Goal: Task Accomplishment & Management: Complete application form

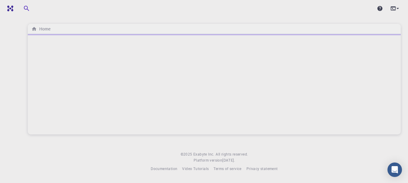
select select "French"
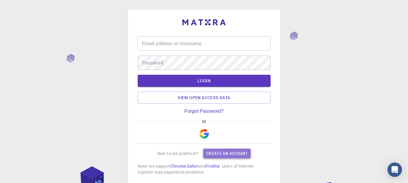
click at [249, 158] on link "Create an account" at bounding box center [226, 154] width 47 height 10
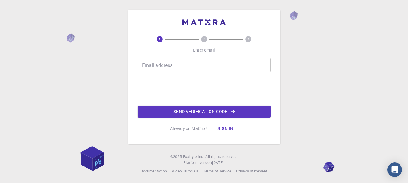
click at [162, 68] on input "Email address" at bounding box center [204, 65] width 133 height 14
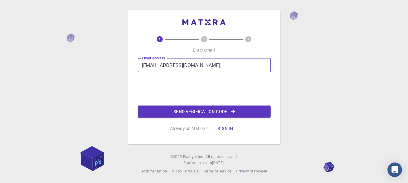
type input "[EMAIL_ADDRESS][DOMAIN_NAME]"
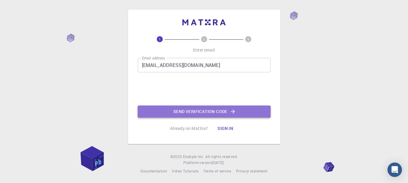
click at [224, 112] on button "Send verification code" at bounding box center [204, 112] width 133 height 12
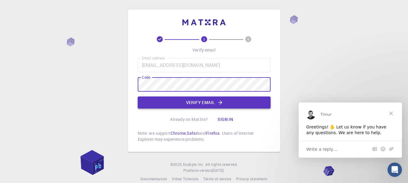
click at [221, 104] on icon "button" at bounding box center [220, 103] width 4 height 4
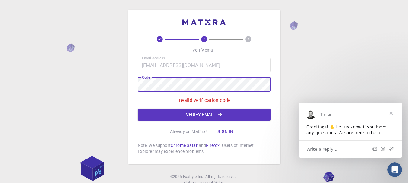
click at [130, 88] on div "2 3 Verify email Email address [EMAIL_ADDRESS][DOMAIN_NAME] Email address Code …" at bounding box center [204, 87] width 152 height 155
click at [198, 114] on button "Verify email" at bounding box center [204, 115] width 133 height 12
click at [106, 83] on div "2 3 Verify email Email address [EMAIL_ADDRESS][DOMAIN_NAME] Email address Code …" at bounding box center [204, 102] width 408 height 204
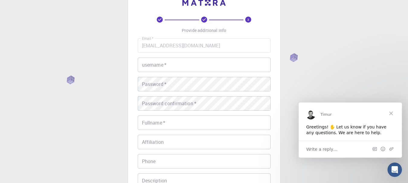
scroll to position [30, 0]
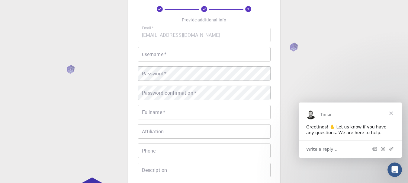
click at [161, 55] on input "username   *" at bounding box center [204, 54] width 133 height 14
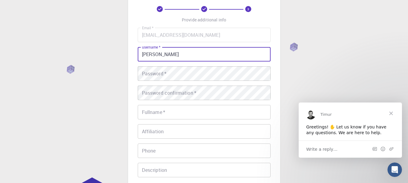
type input "[PERSON_NAME]"
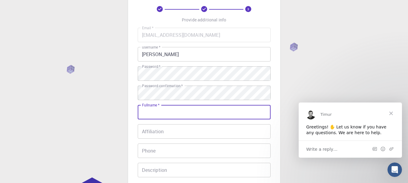
click at [178, 113] on input "Fullname   *" at bounding box center [204, 112] width 133 height 14
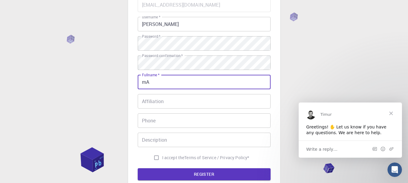
type input "m"
click at [182, 82] on input "Mahamane Boubaar" at bounding box center [204, 82] width 133 height 14
type input "Mahamane Boubacar"
click at [162, 104] on input "Affiliation" at bounding box center [204, 101] width 133 height 14
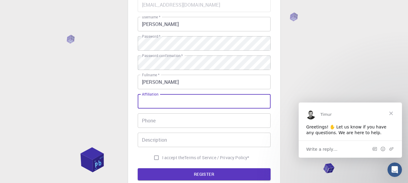
click at [167, 100] on input "Affiliation" at bounding box center [204, 101] width 133 height 14
click at [167, 105] on input "Affiliation" at bounding box center [204, 101] width 133 height 14
type input "A"
click at [203, 79] on input "Mahamane Boubacar" at bounding box center [204, 82] width 133 height 14
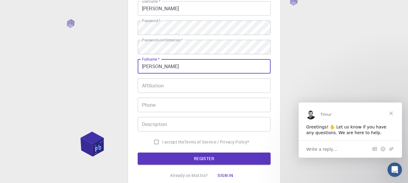
scroll to position [91, 0]
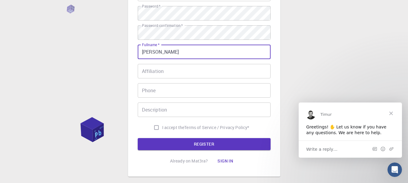
click at [155, 129] on input "I accept the Terms of Service / Privacy Policy *" at bounding box center [156, 127] width 11 height 11
checkbox input "true"
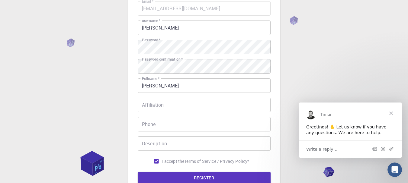
scroll to position [0, 0]
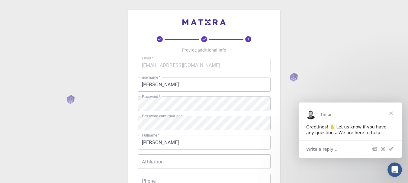
click at [173, 143] on input "Mahamane Boubacar" at bounding box center [204, 142] width 133 height 14
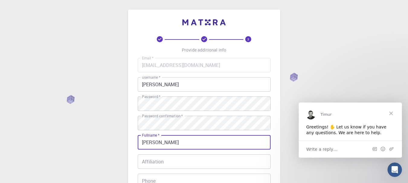
click at [173, 143] on input "Mahamane Boubacar" at bounding box center [204, 142] width 133 height 14
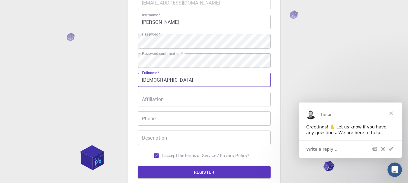
scroll to position [129, 0]
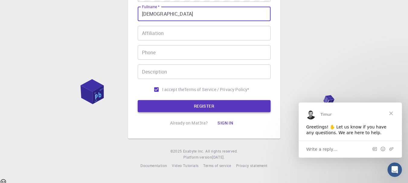
type input "Mahamane"
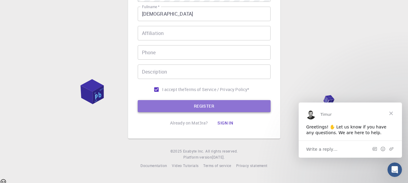
click at [222, 108] on button "REGISTER" at bounding box center [204, 106] width 133 height 12
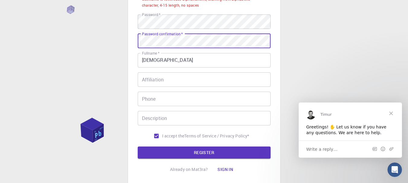
scroll to position [102, 0]
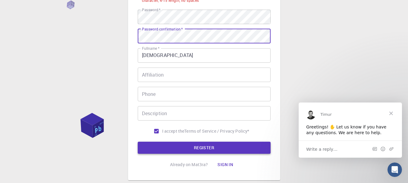
drag, startPoint x: 183, startPoint y: 147, endPoint x: 182, endPoint y: 144, distance: 3.2
click at [183, 146] on button "REGISTER" at bounding box center [204, 148] width 133 height 12
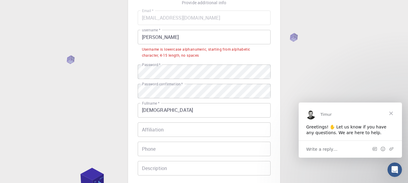
scroll to position [42, 0]
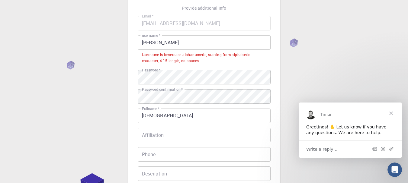
click at [174, 43] on input "Boubacar" at bounding box center [204, 42] width 133 height 14
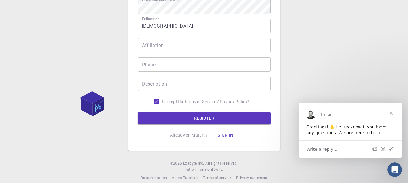
scroll to position [129, 0]
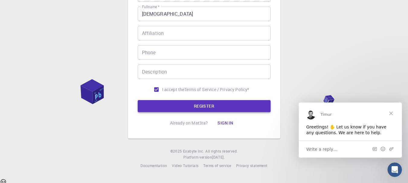
click at [180, 109] on button "REGISTER" at bounding box center [204, 106] width 133 height 12
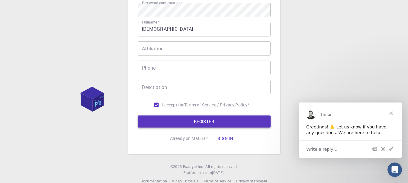
scroll to position [144, 0]
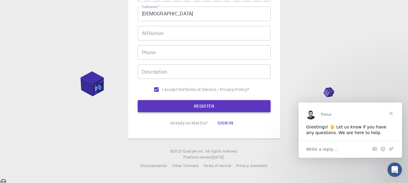
click at [209, 107] on button "REGISTER" at bounding box center [204, 106] width 133 height 12
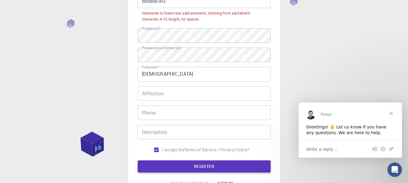
scroll to position [53, 0]
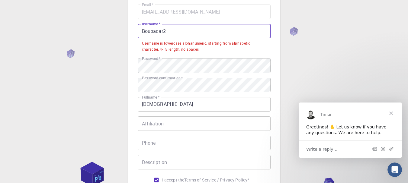
drag, startPoint x: 144, startPoint y: 30, endPoint x: 137, endPoint y: 30, distance: 7.2
click at [137, 30] on div "3 Provide additional info Email   * boumabou@gmail.com Email   * username   * B…" at bounding box center [204, 92] width 152 height 273
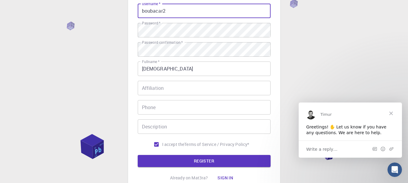
scroll to position [84, 0]
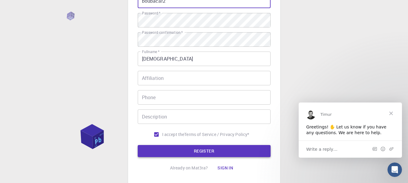
type input "boubacar2"
click at [220, 155] on button "REGISTER" at bounding box center [204, 151] width 133 height 12
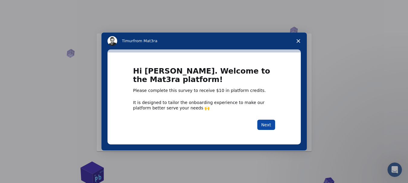
click at [269, 130] on button "Next" at bounding box center [266, 125] width 18 height 10
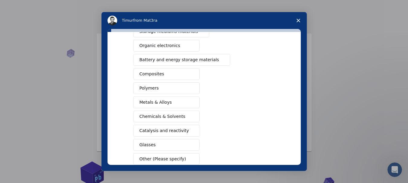
scroll to position [35, 0]
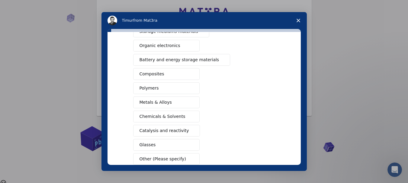
click at [173, 159] on span "Other (Please specify)" at bounding box center [162, 159] width 46 height 6
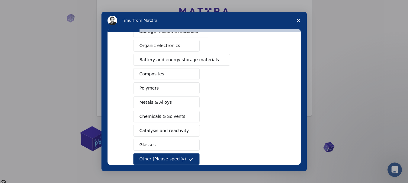
click at [174, 182] on input "Enter response" at bounding box center [166, 180] width 66 height 12
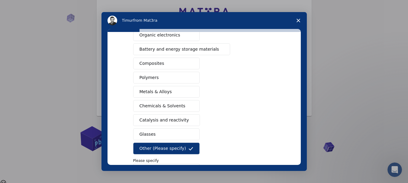
scroll to position [91, 0]
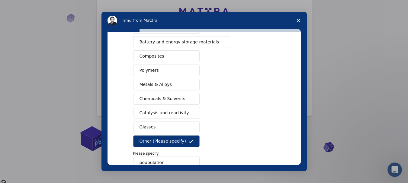
type input "poupulation"
click at [264, 183] on button "Next" at bounding box center [266, 184] width 18 height 10
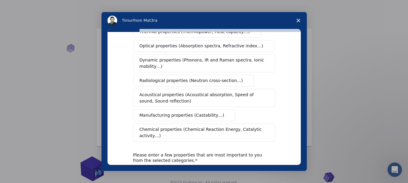
click at [296, 20] on icon "Close survey" at bounding box center [298, 21] width 4 height 4
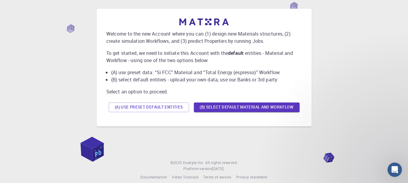
scroll to position [35, 0]
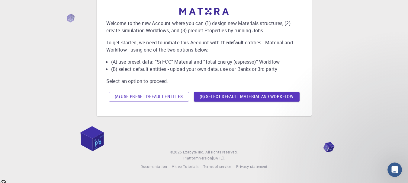
click at [331, 147] on div "Welcome to the new Account where you can (1) design new Materials structures, (…" at bounding box center [204, 72] width 408 height 215
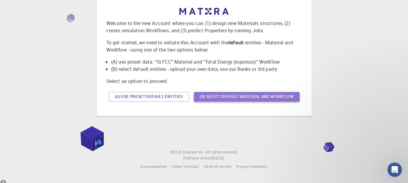
click at [213, 97] on button "(B) Select default material and workflow" at bounding box center [247, 97] width 106 height 10
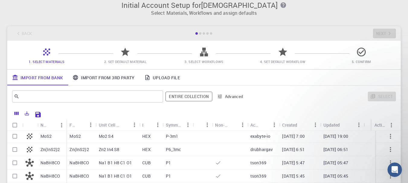
scroll to position [5, 0]
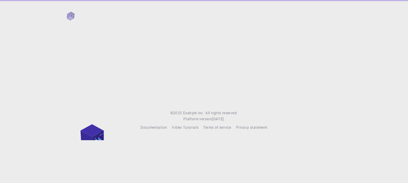
select select "French"
